Goal: Use online tool/utility: Utilize a website feature to perform a specific function

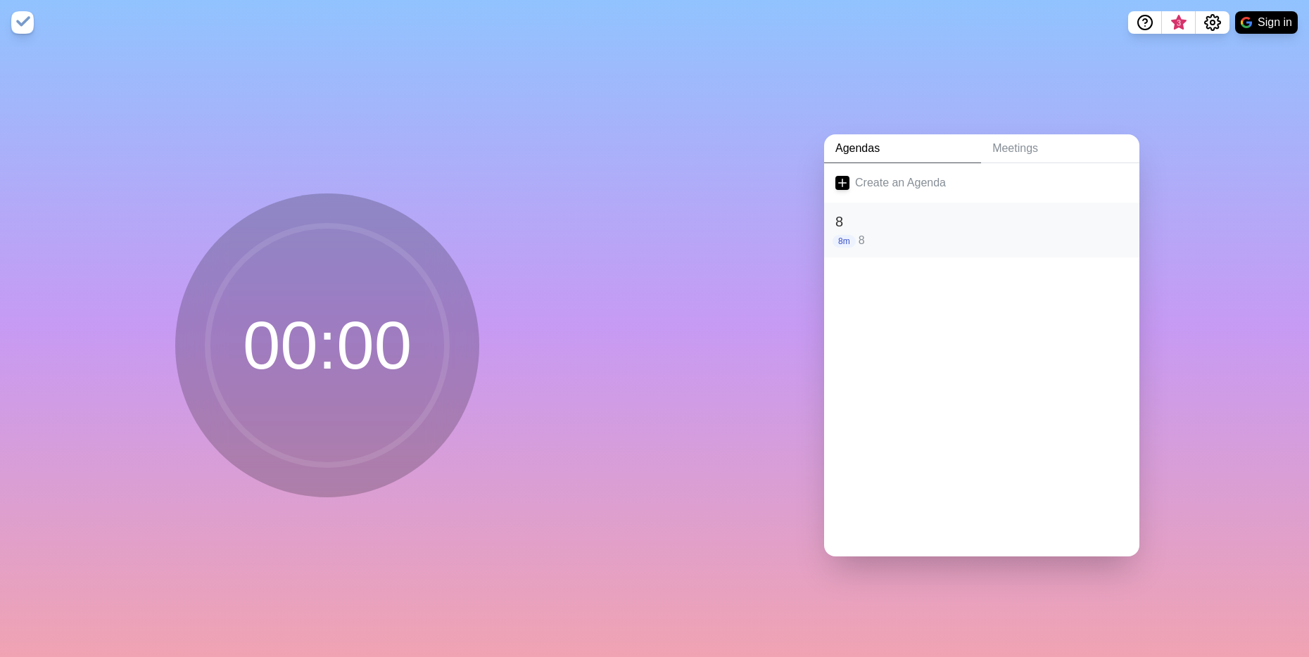
click at [903, 216] on h2 "8" at bounding box center [981, 221] width 293 height 21
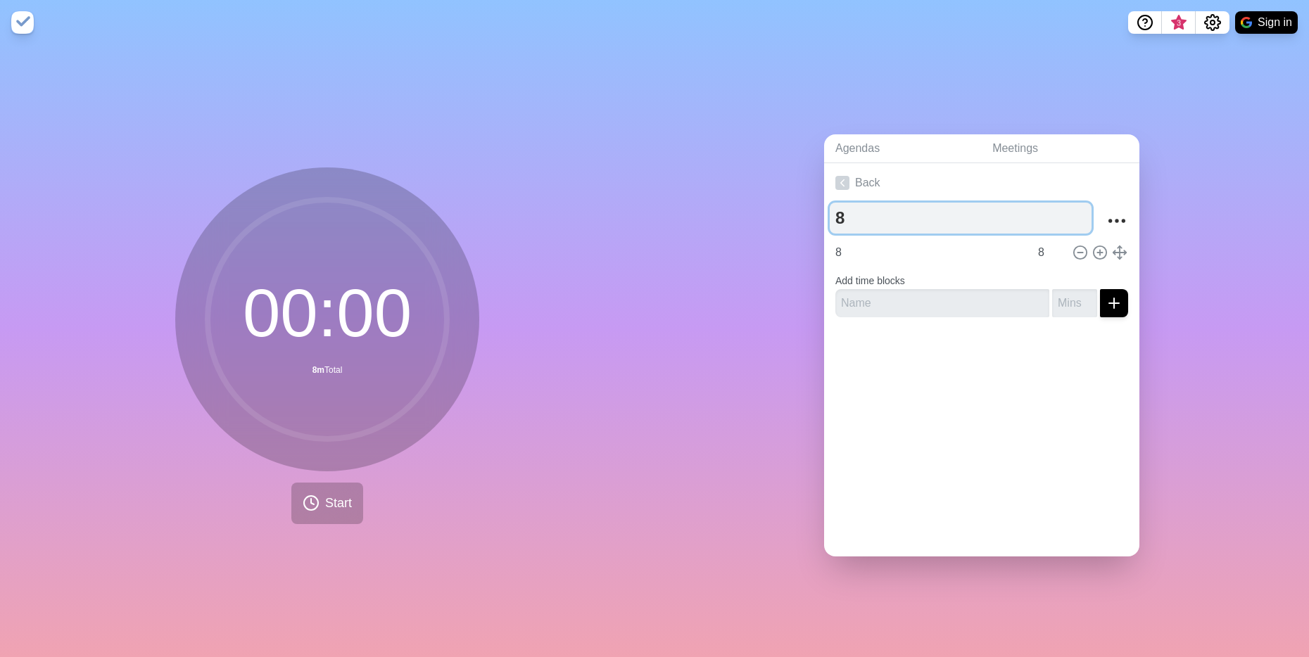
click at [876, 219] on textarea "8" at bounding box center [960, 218] width 262 height 31
type textarea "15"
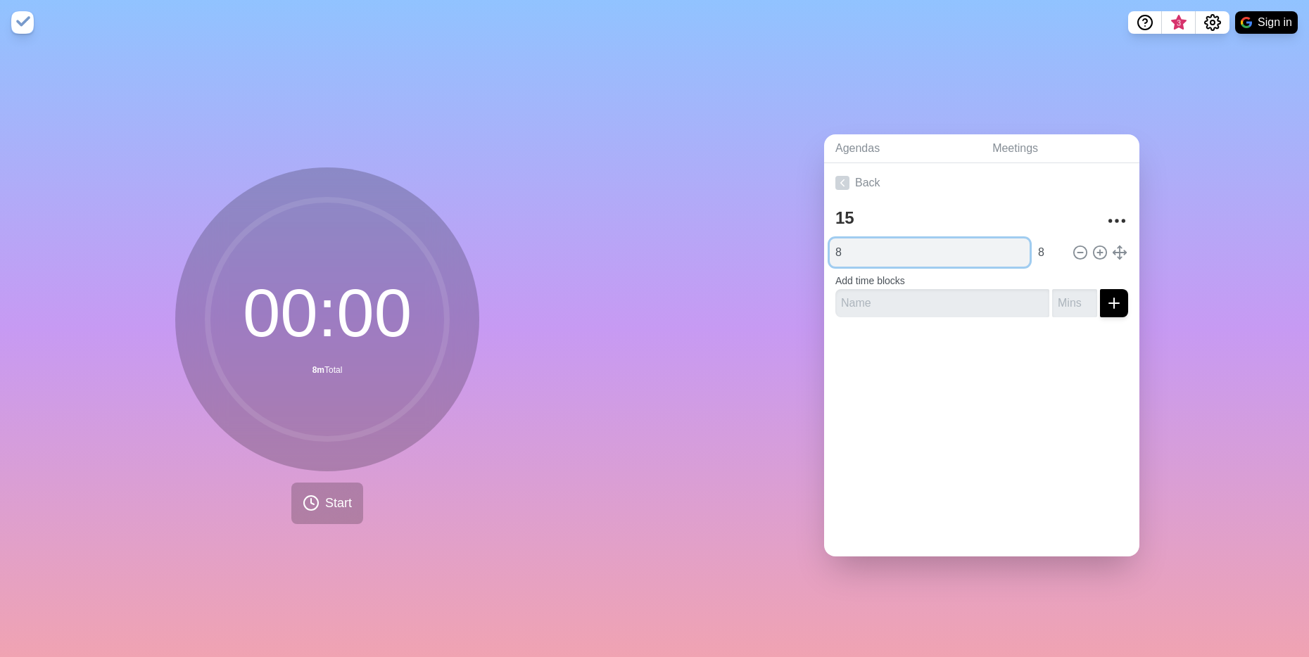
click at [867, 238] on input "8" at bounding box center [929, 252] width 200 height 28
type input "15"
click at [291, 519] on div "00 : 00 15m Total Start" at bounding box center [327, 351] width 654 height 612
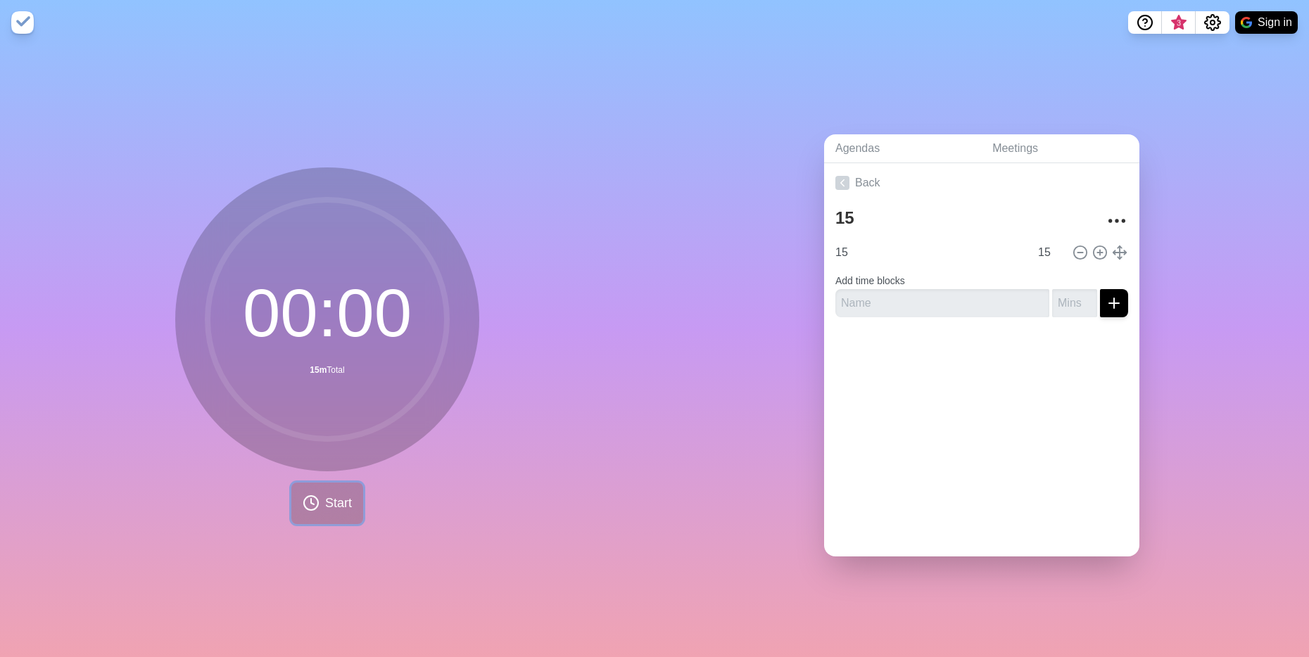
click at [312, 499] on circle at bounding box center [311, 503] width 14 height 14
